Goal: Task Accomplishment & Management: Manage account settings

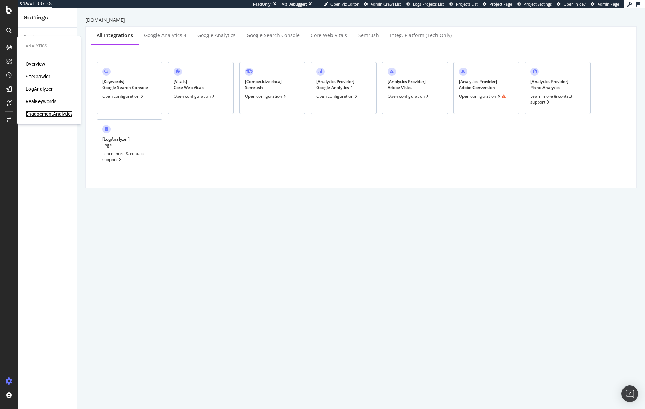
click at [45, 115] on div "EngagementAnalytics" at bounding box center [49, 113] width 47 height 7
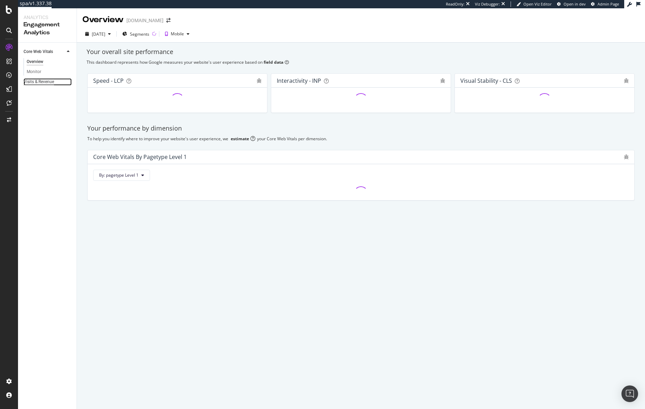
click at [46, 81] on div "Visits & Revenue" at bounding box center [39, 81] width 30 height 7
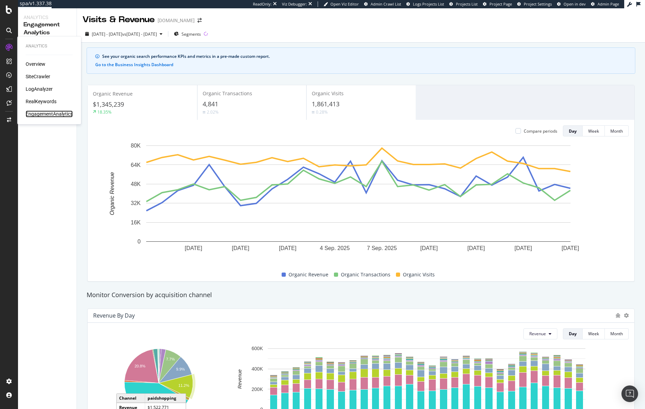
click at [42, 115] on div "EngagementAnalytics" at bounding box center [49, 113] width 47 height 7
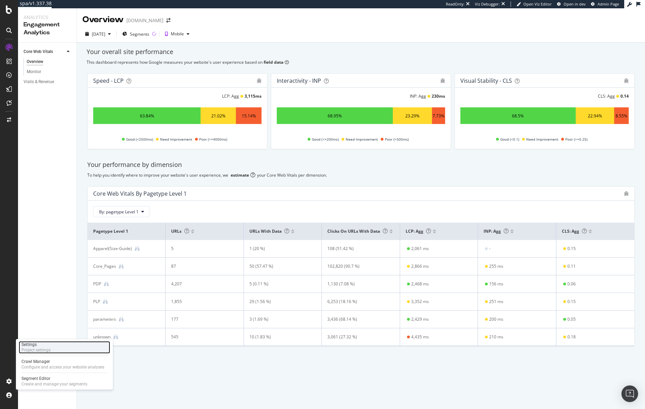
click at [44, 347] on div "Project settings" at bounding box center [35, 350] width 29 height 6
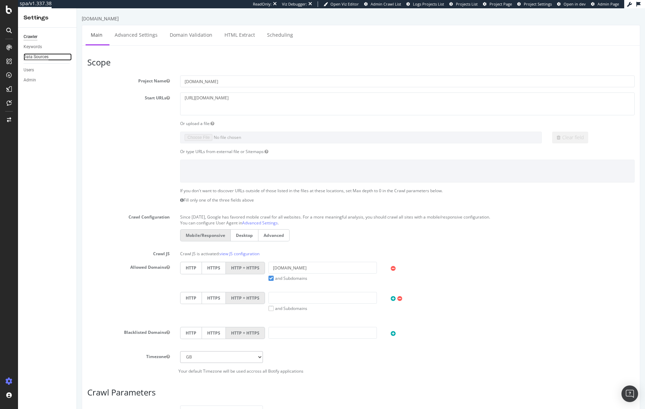
click at [36, 54] on div "Data Sources" at bounding box center [36, 56] width 25 height 7
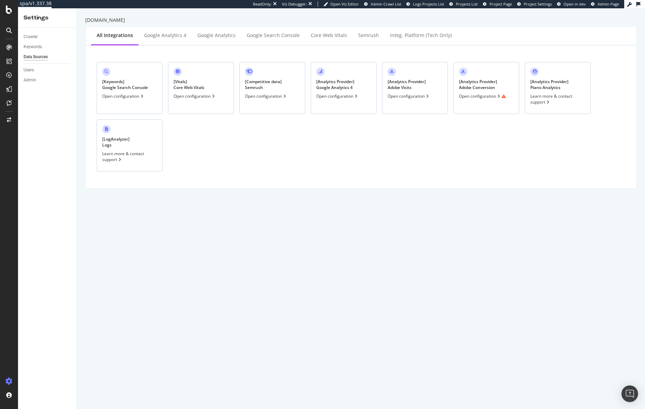
click at [503, 78] on div "[ Analytics Provider ] Adobe Conversion Open configuration" at bounding box center [486, 88] width 66 height 52
click at [41, 115] on div "EngagementAnalytics" at bounding box center [49, 113] width 47 height 7
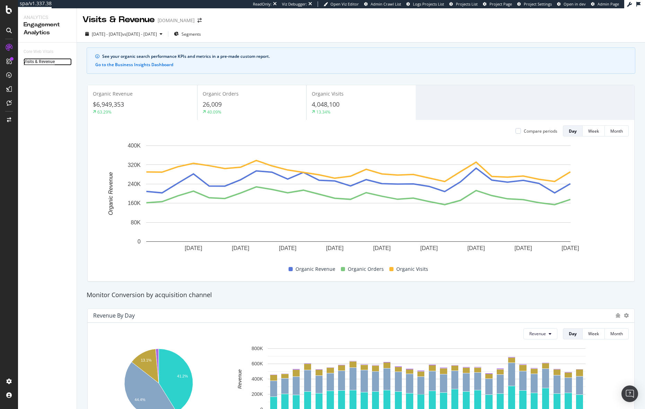
click at [39, 62] on div "Visits & Revenue" at bounding box center [39, 61] width 31 height 7
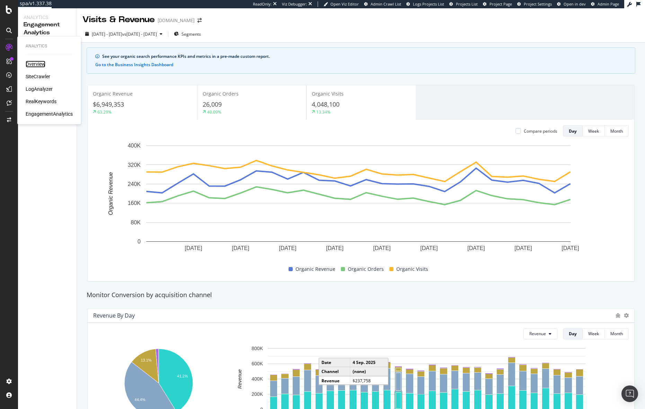
click at [41, 64] on div "Overview" at bounding box center [36, 64] width 20 height 7
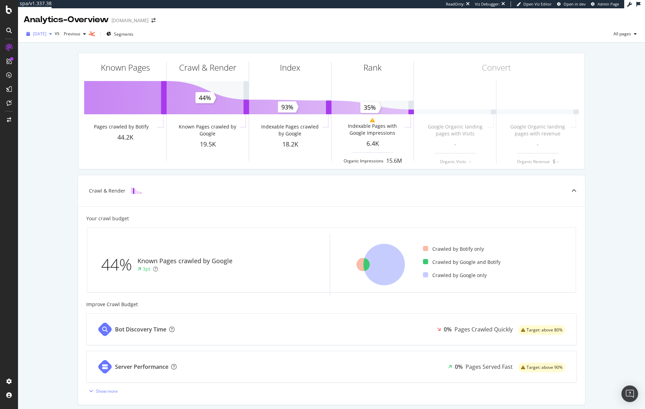
click at [46, 33] on span "[DATE]" at bounding box center [40, 34] width 14 height 6
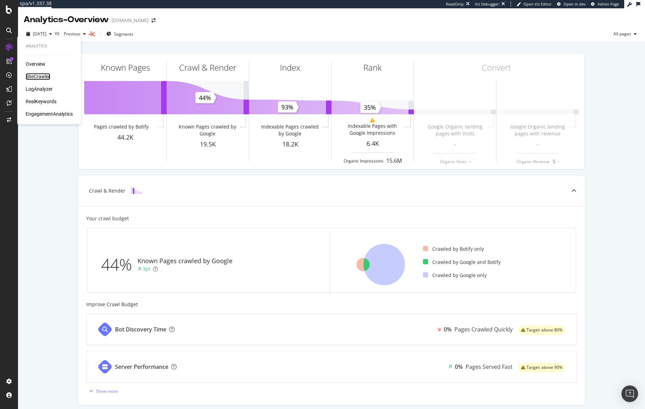
click at [36, 78] on div "SiteCrawler" at bounding box center [38, 76] width 25 height 7
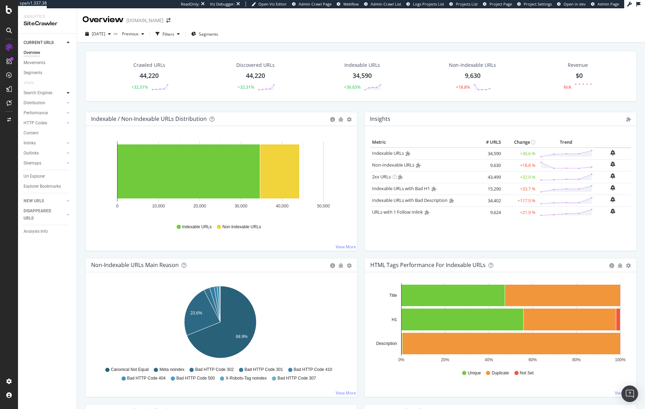
click at [68, 92] on icon at bounding box center [68, 93] width 3 height 4
click at [46, 102] on link "Distribution" at bounding box center [44, 102] width 41 height 7
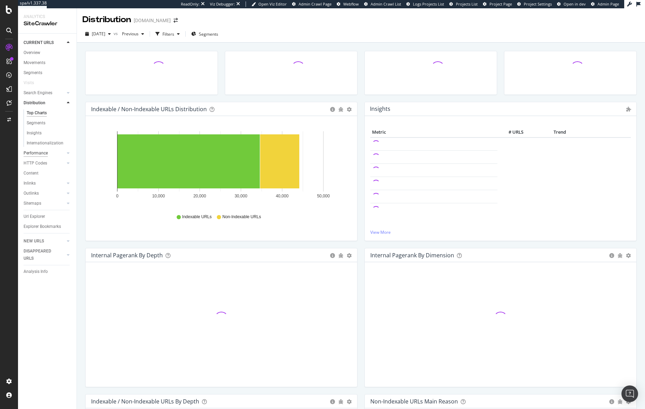
click at [45, 155] on div "Performance" at bounding box center [36, 153] width 24 height 7
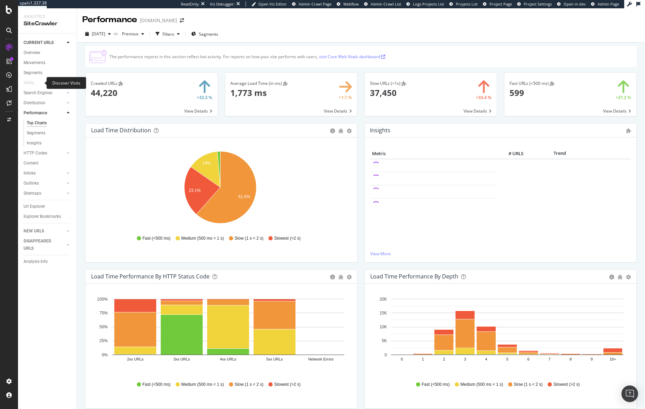
click at [36, 86] on link "Visits" at bounding box center [32, 82] width 17 height 7
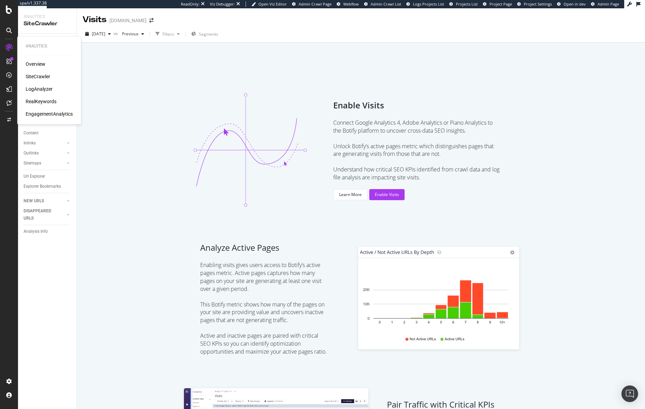
click at [43, 113] on div "EngagementAnalytics" at bounding box center [49, 113] width 47 height 7
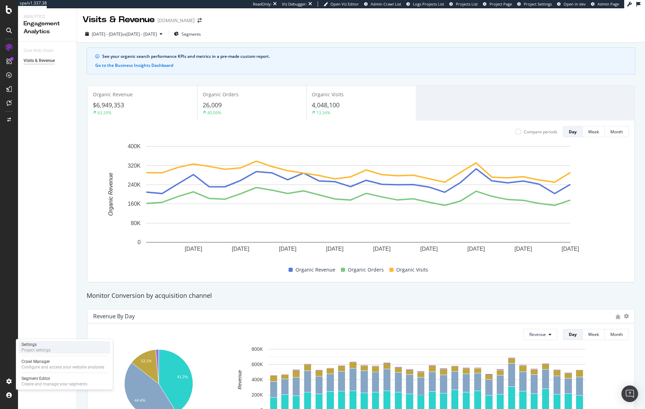
click at [45, 344] on div "Settings" at bounding box center [35, 345] width 29 height 6
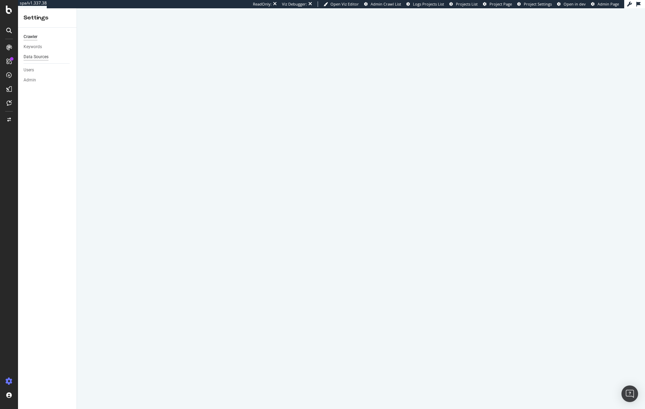
click at [33, 54] on div "Data Sources" at bounding box center [36, 56] width 25 height 7
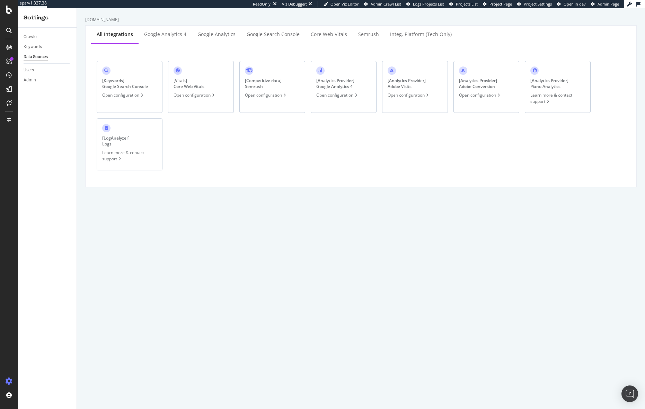
click at [435, 86] on div "[ Analytics Provider ] Adobe Visits Open configuration" at bounding box center [415, 87] width 66 height 52
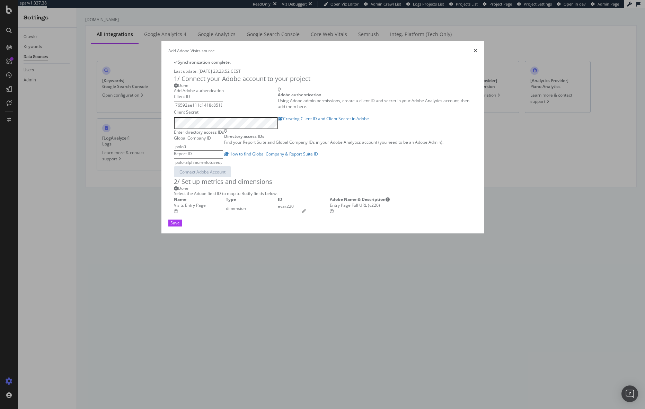
click at [477, 49] on icon "times" at bounding box center [475, 51] width 3 height 4
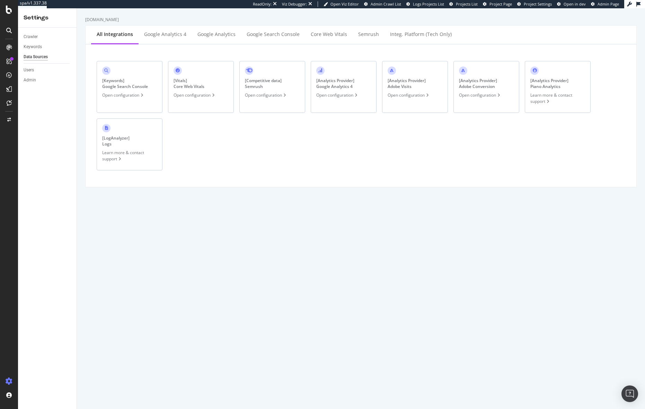
click at [476, 83] on div "[ Analytics Provider ] Adobe Conversion" at bounding box center [478, 84] width 38 height 12
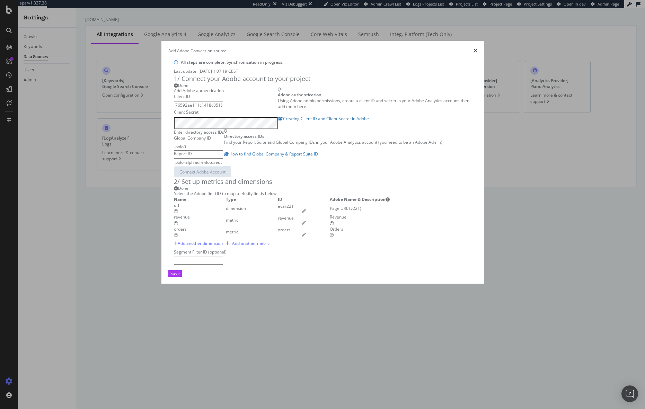
click at [477, 49] on icon "times" at bounding box center [475, 51] width 3 height 4
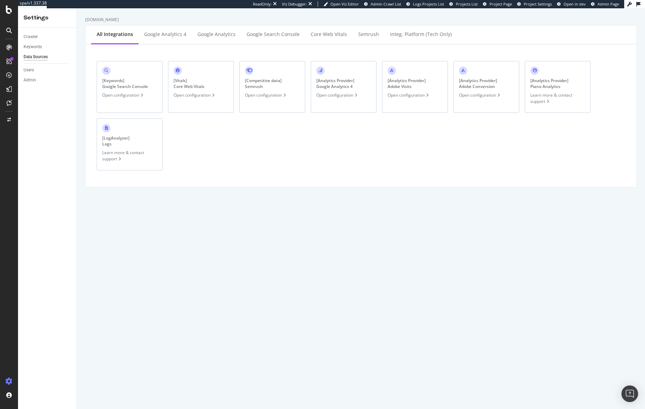
click at [285, 175] on div "[ Keywords ] Google Search Console Open configuration [ Vitals ] Core Web Vital…" at bounding box center [361, 116] width 540 height 132
